Goal: Task Accomplishment & Management: Manage account settings

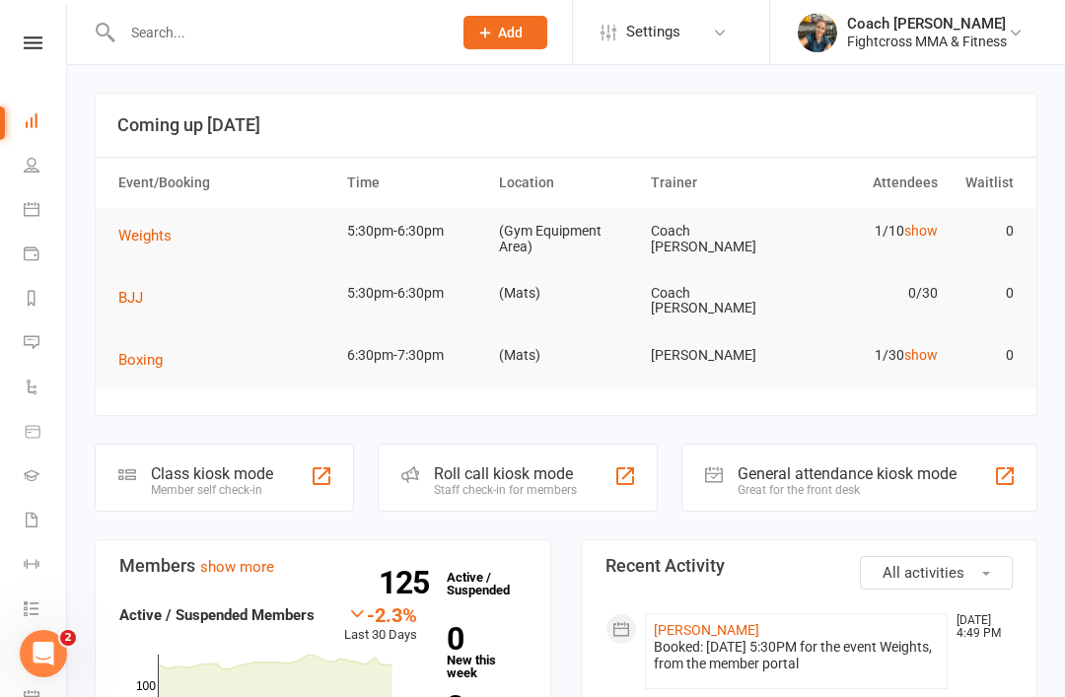
click at [25, 507] on link "Waivers 1" at bounding box center [46, 522] width 44 height 44
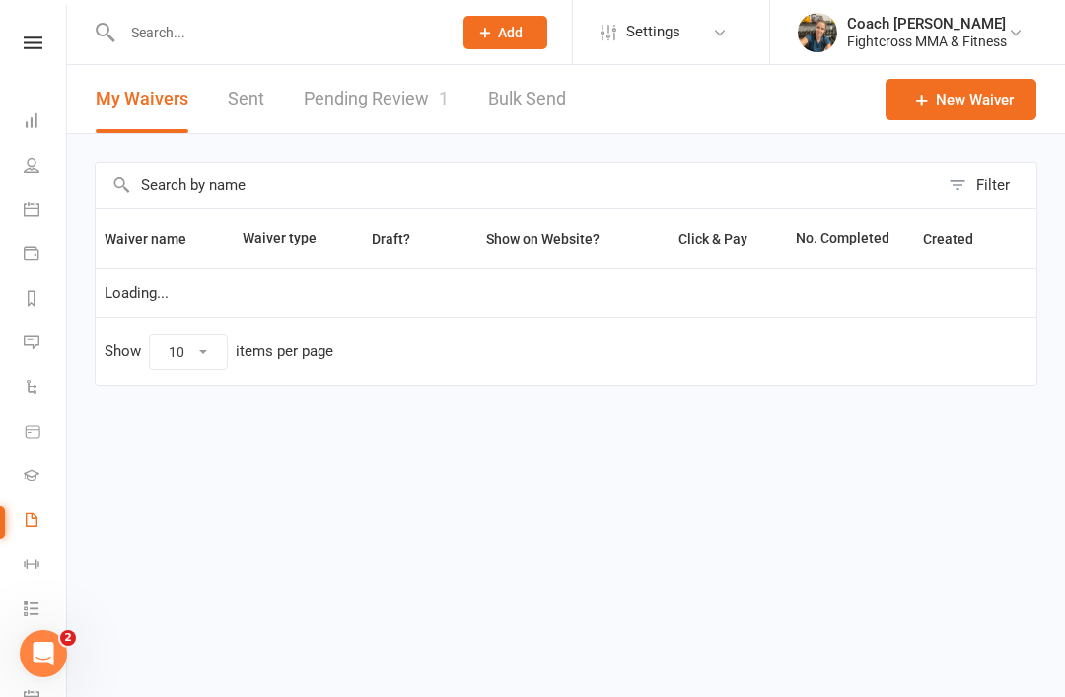
select select "50"
click at [387, 109] on link "Pending Review 1" at bounding box center [376, 99] width 145 height 68
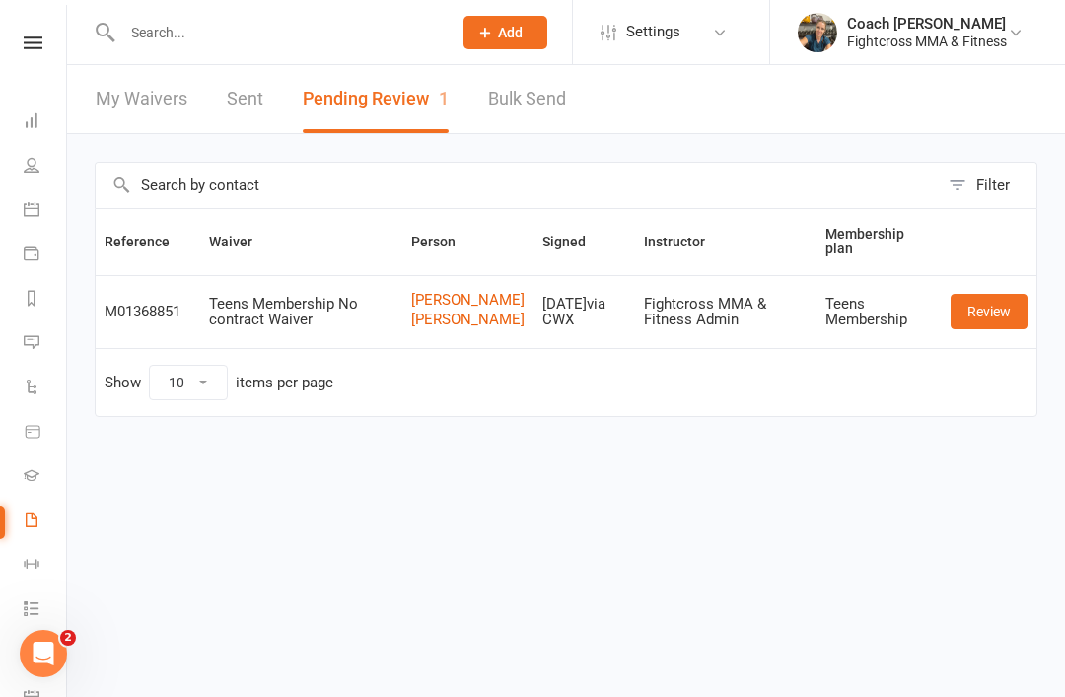
click at [999, 329] on link "Review" at bounding box center [989, 312] width 77 height 36
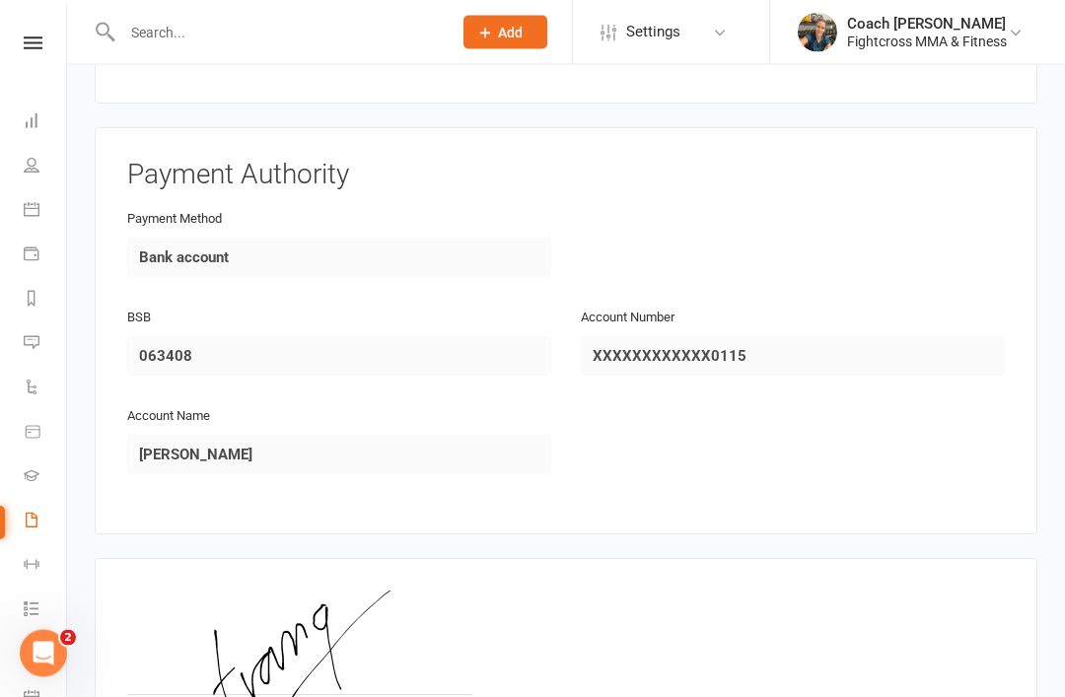
scroll to position [2765, 0]
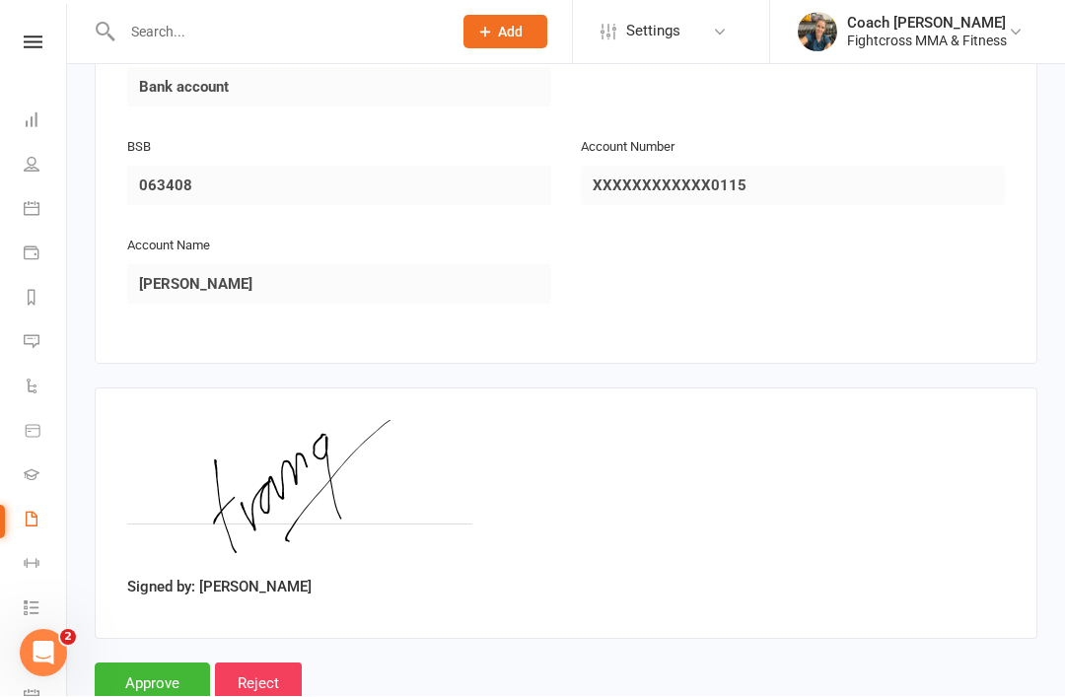
click at [151, 681] on input "Approve" at bounding box center [152, 684] width 115 height 41
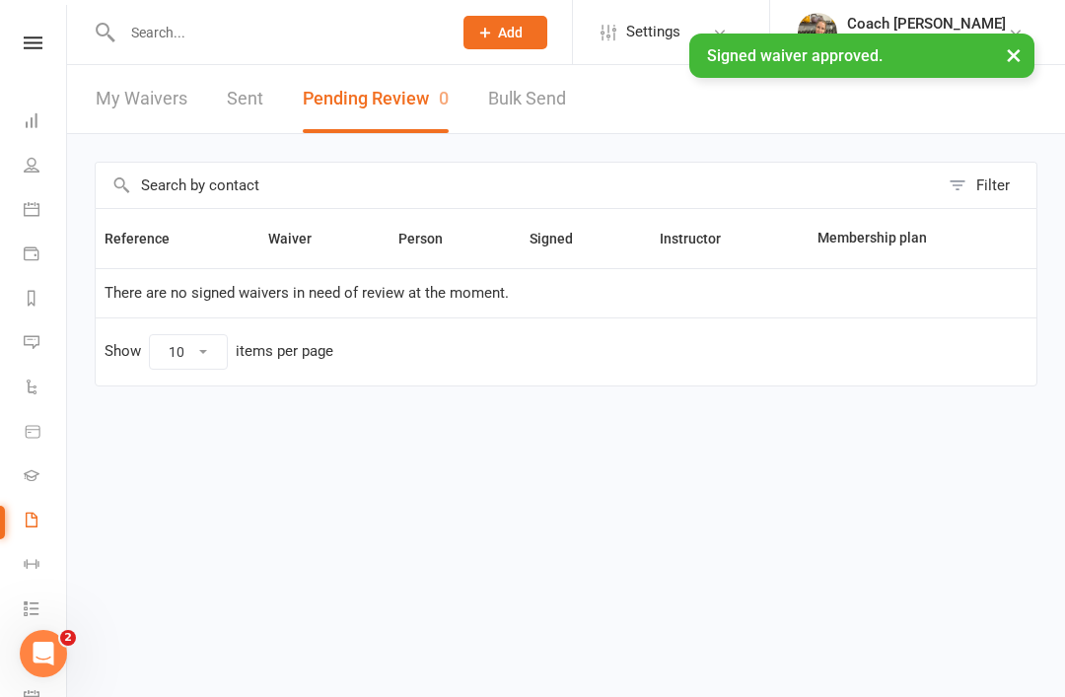
click at [22, 48] on link at bounding box center [33, 42] width 70 height 13
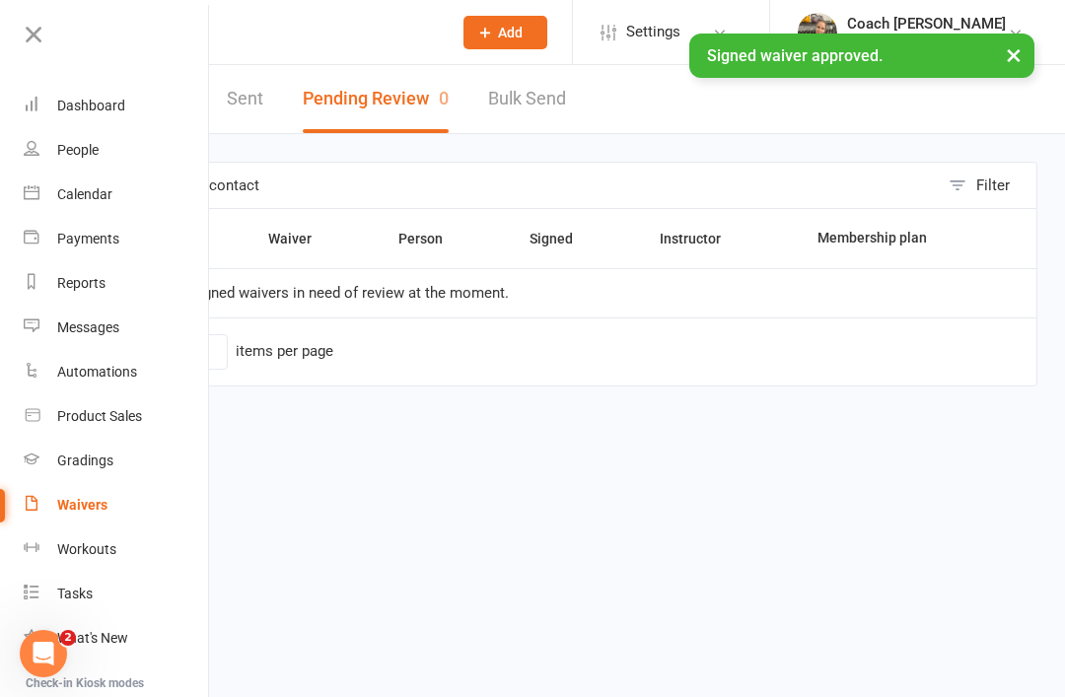
click at [88, 110] on div "Dashboard" at bounding box center [91, 106] width 68 height 16
